Goal: Find specific page/section: Find specific page/section

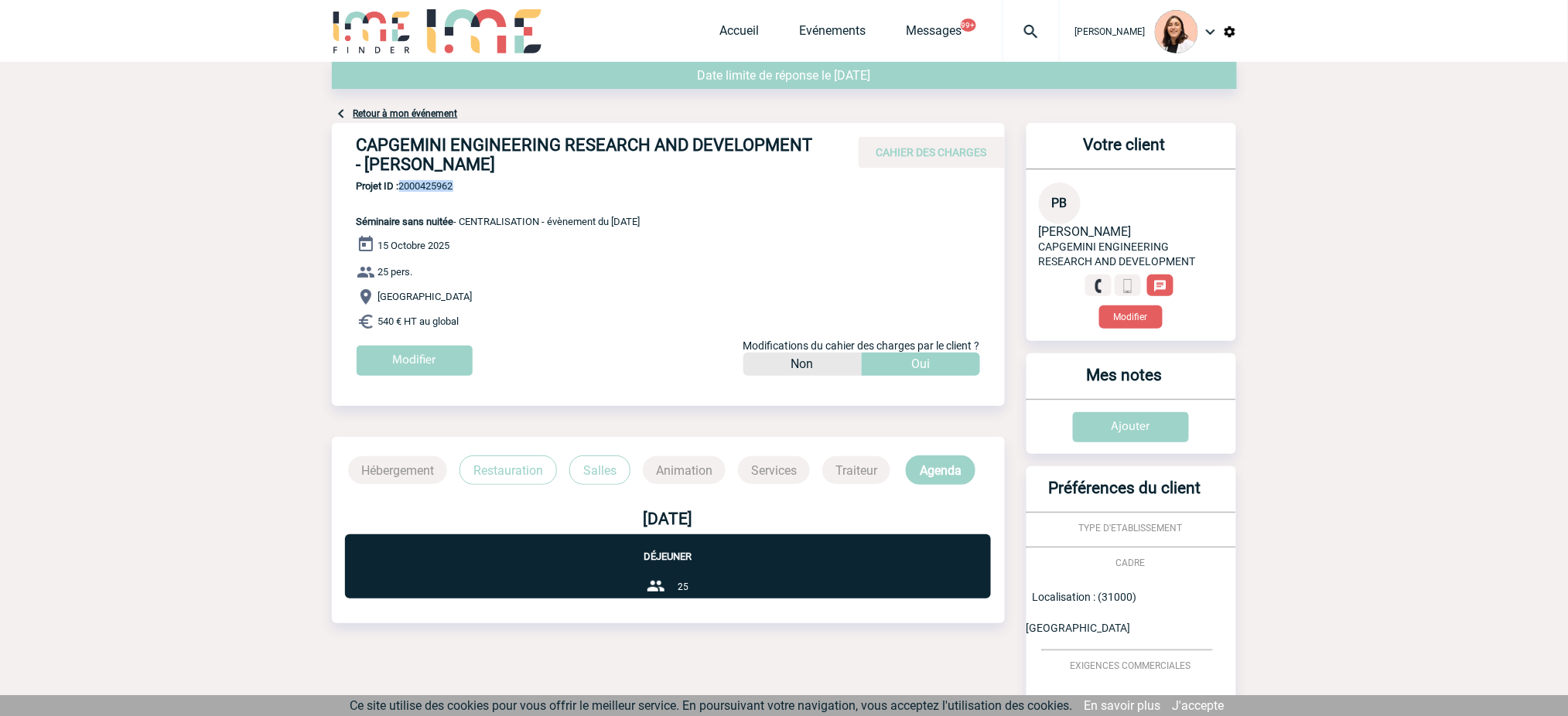
click at [1022, 30] on img at bounding box center [1031, 32] width 56 height 19
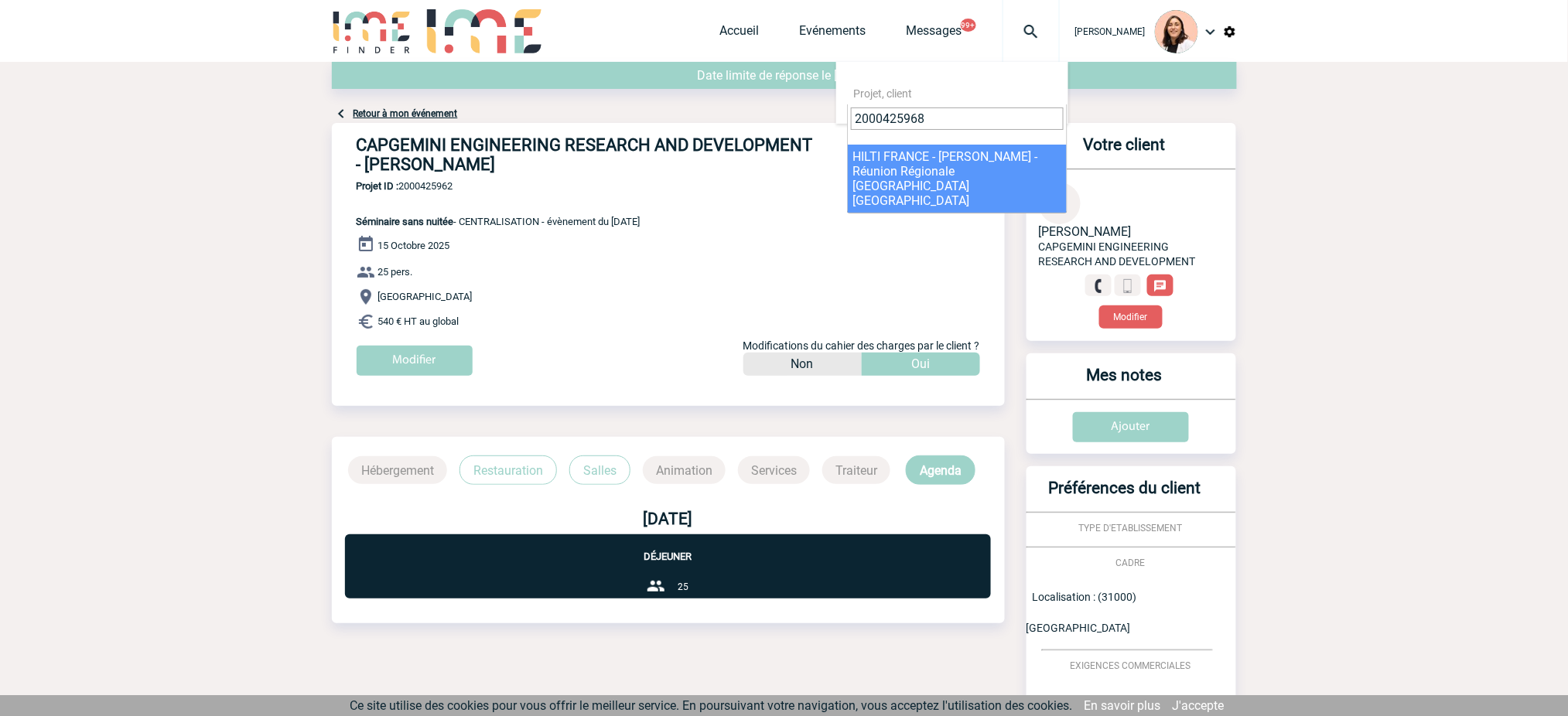
type input "2000425968"
select select "25469"
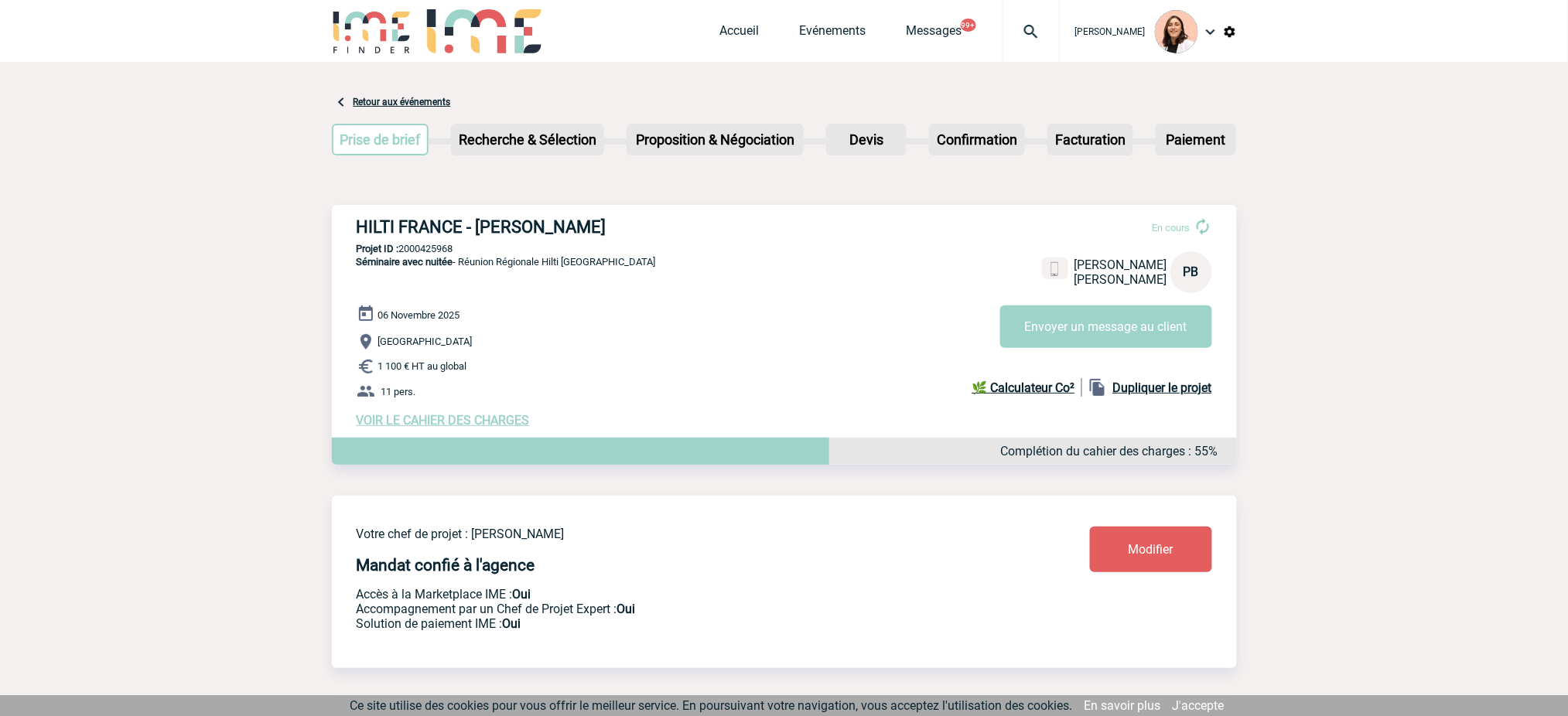
click at [644, 219] on h3 "HILTI FRANCE - [PERSON_NAME]" at bounding box center [588, 227] width 464 height 20
copy div "HILTI FRANCE - [PERSON_NAME]"
drag, startPoint x: 585, startPoint y: 272, endPoint x: 586, endPoint y: 259, distance: 13.0
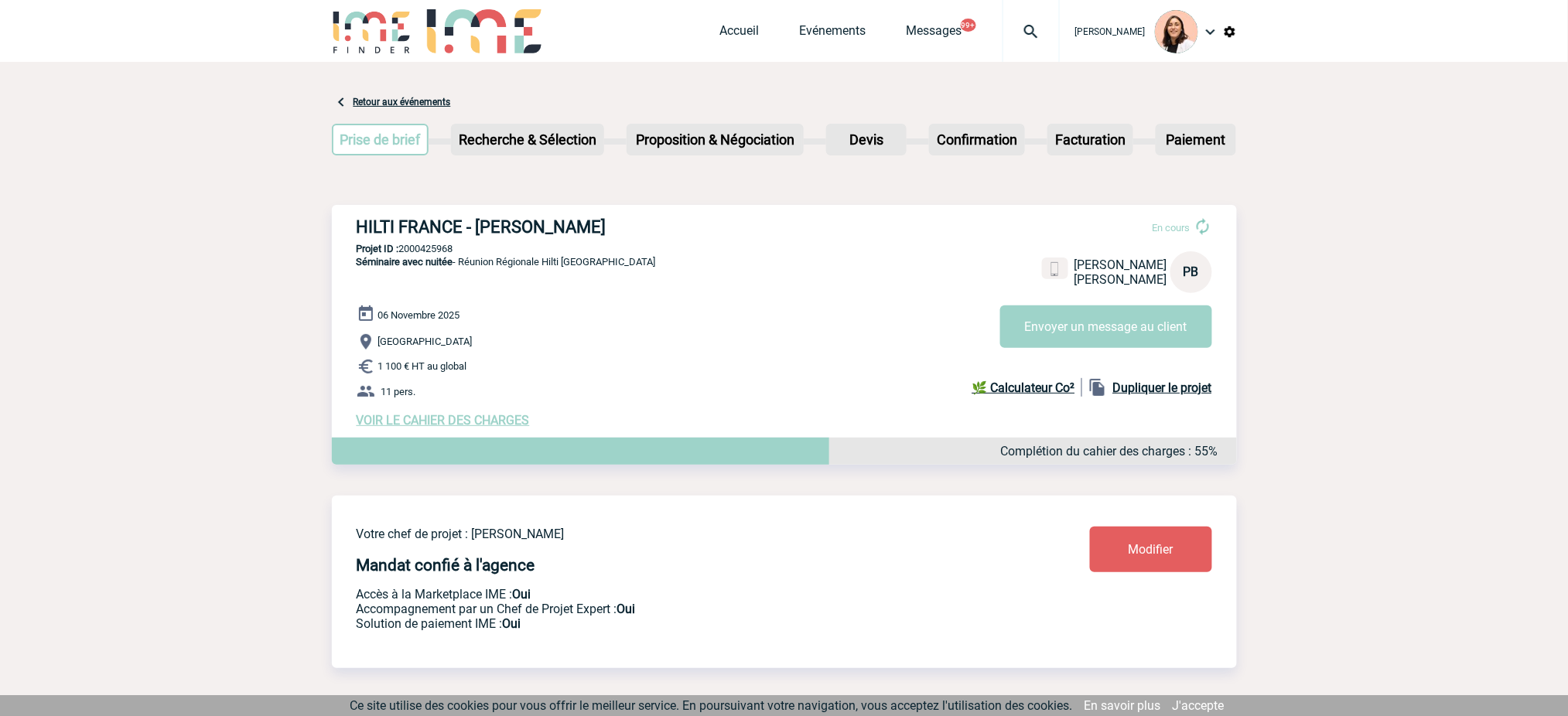
click at [584, 268] on p "Séminaire avec nuitée - Réunion Régionale Hilti [GEOGRAPHIC_DATA]" at bounding box center [494, 279] width 324 height 49
drag, startPoint x: 586, startPoint y: 258, endPoint x: 1511, endPoint y: 241, distance: 925.2
click at [472, 263] on span "Séminaire avec nuitée - Réunion Régionale Hilti [GEOGRAPHIC_DATA]" at bounding box center [506, 261] width 299 height 11
copy span "Réunion Régionale Hilti [GEOGRAPHIC_DATA]"
click at [434, 243] on p "Projet ID : 2000425968" at bounding box center [784, 248] width 905 height 11
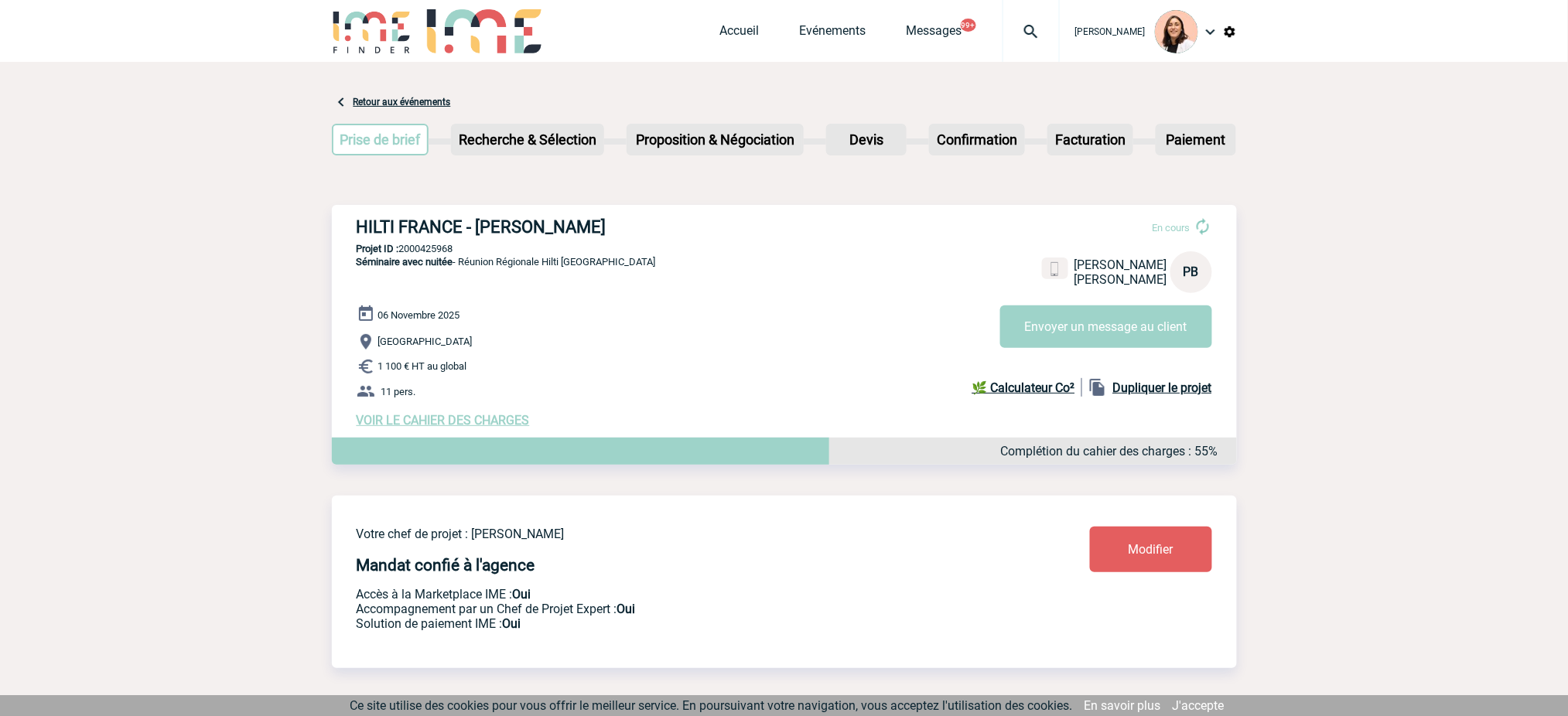
click at [434, 243] on p "Projet ID : 2000425968" at bounding box center [784, 248] width 905 height 11
copy p "2000425968"
